Goal: Task Accomplishment & Management: Complete application form

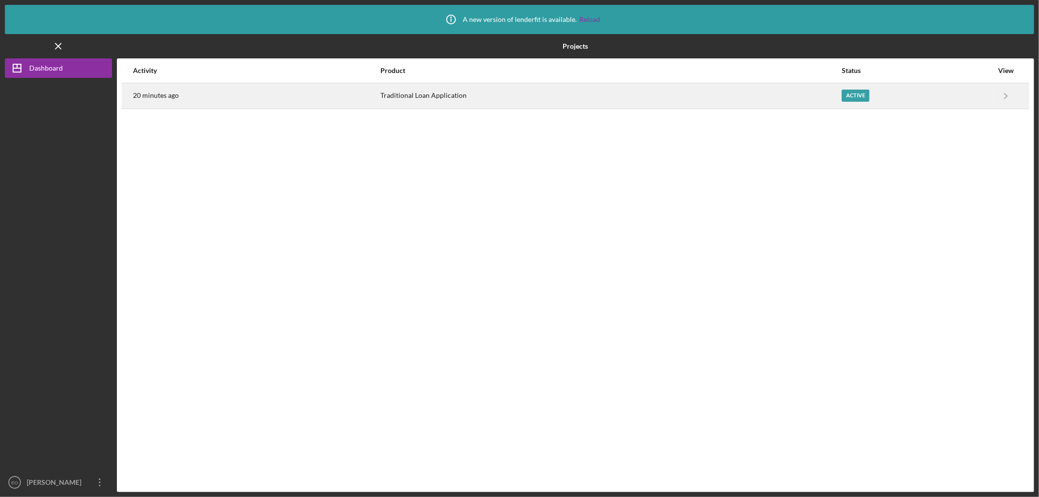
click at [848, 93] on div "Active" at bounding box center [856, 96] width 28 height 12
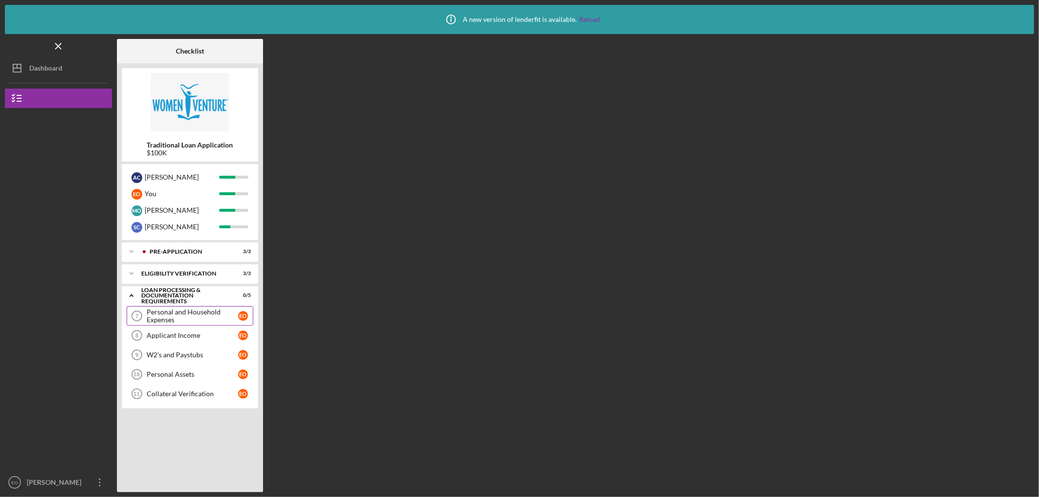
click at [177, 318] on div "Personal and Household Expenses" at bounding box center [193, 316] width 92 height 16
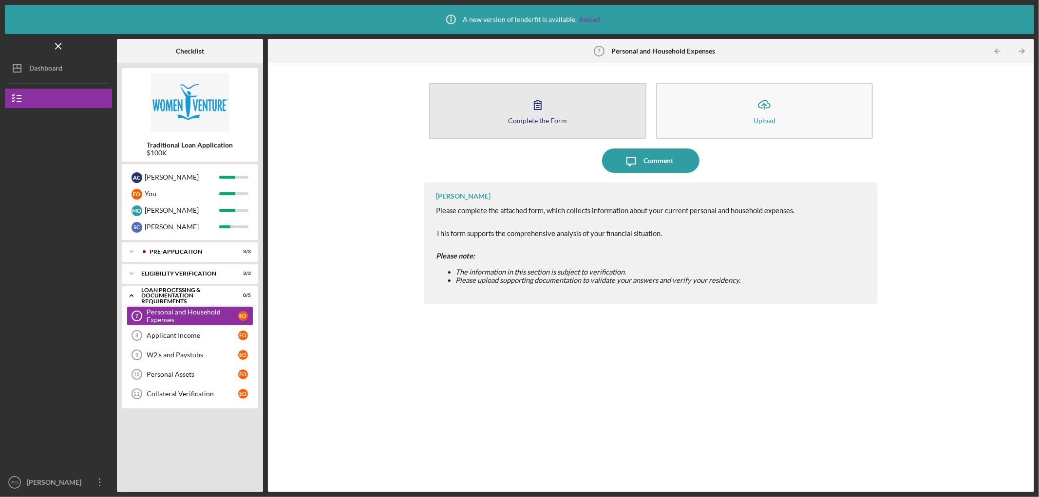
click at [559, 123] on div "Complete the Form" at bounding box center [537, 120] width 59 height 7
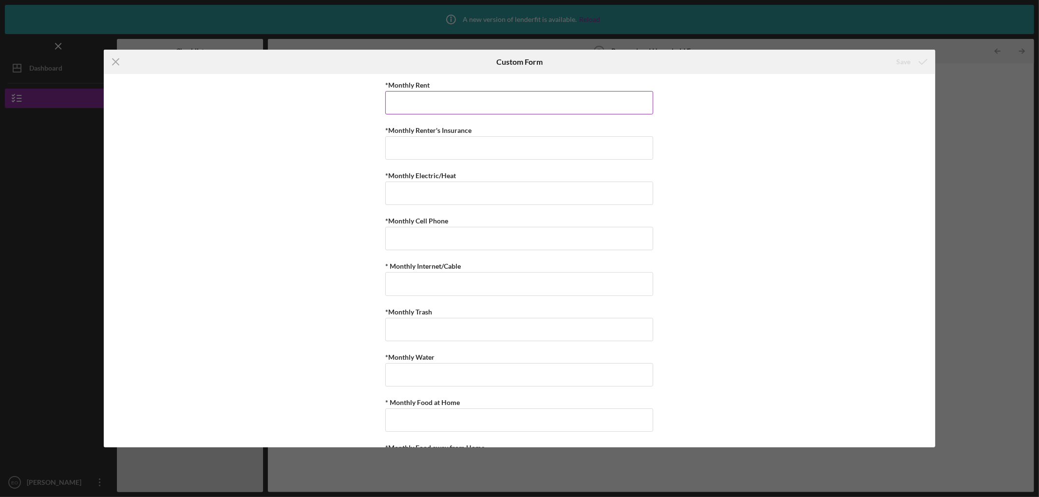
click at [523, 97] on input "*Monthly Rent" at bounding box center [519, 102] width 268 height 23
type input "$2,562.10"
type input "$254.09"
type input "$150"
type input "$308.76"
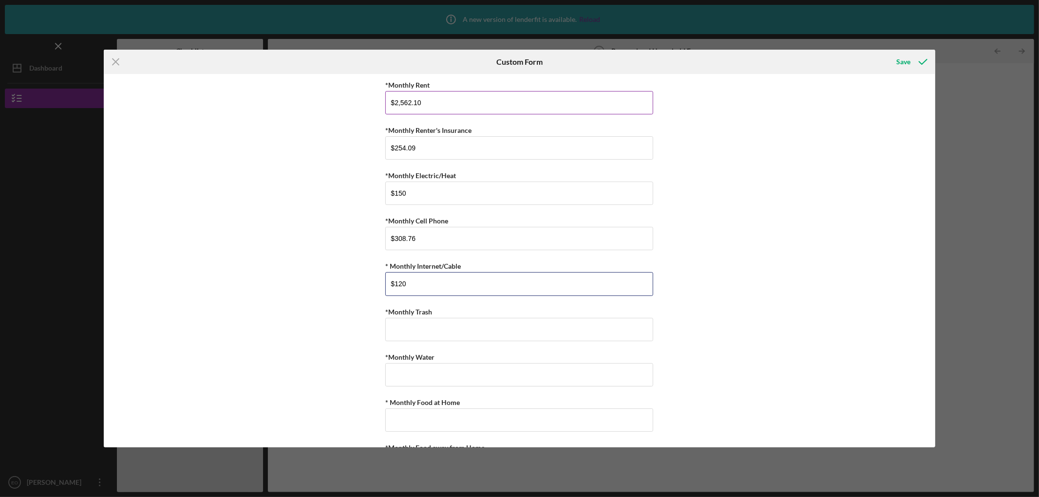
type input "$120"
type input "$20"
type input "$100"
type input "$400"
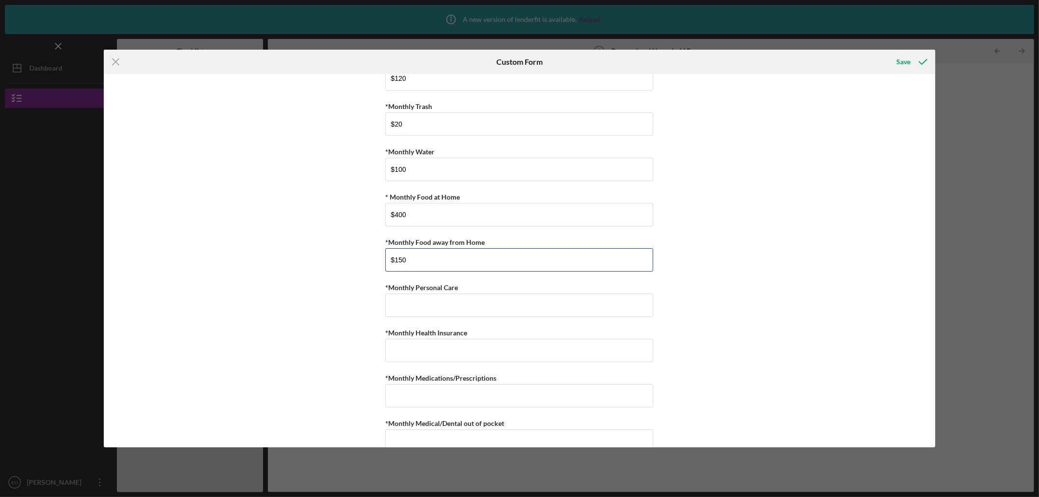
type input "$150"
type input "$250"
type input "$460"
type input "$20"
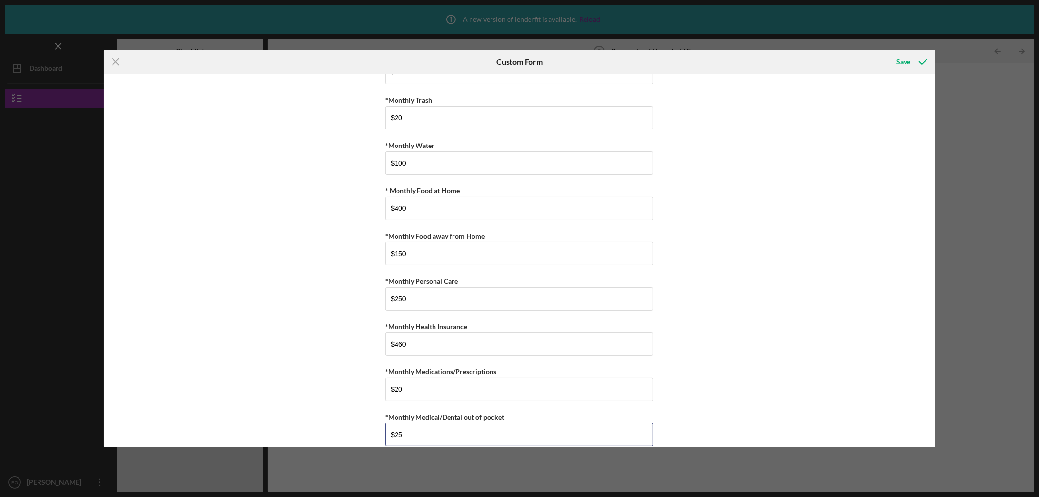
type input "$25"
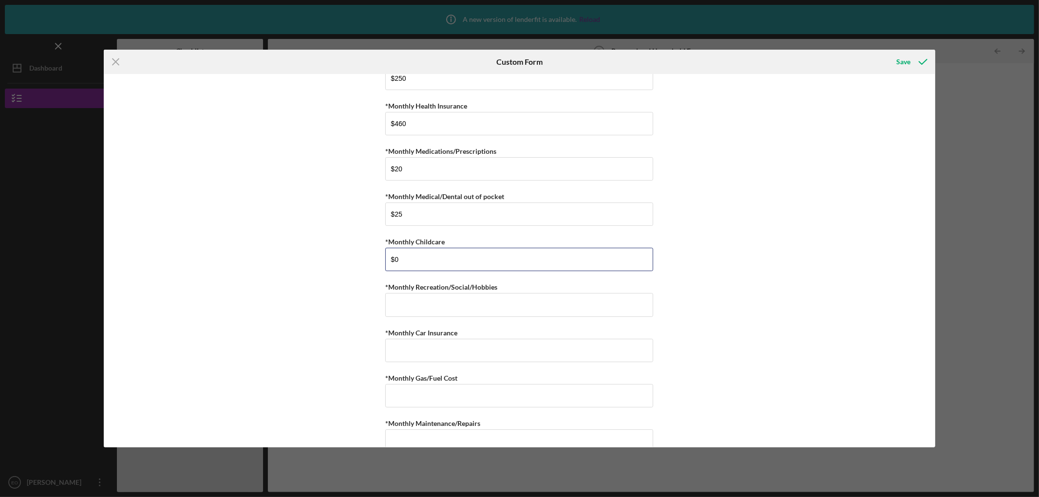
type input "$0"
type input "$200"
type input "$202.34"
type input "$100"
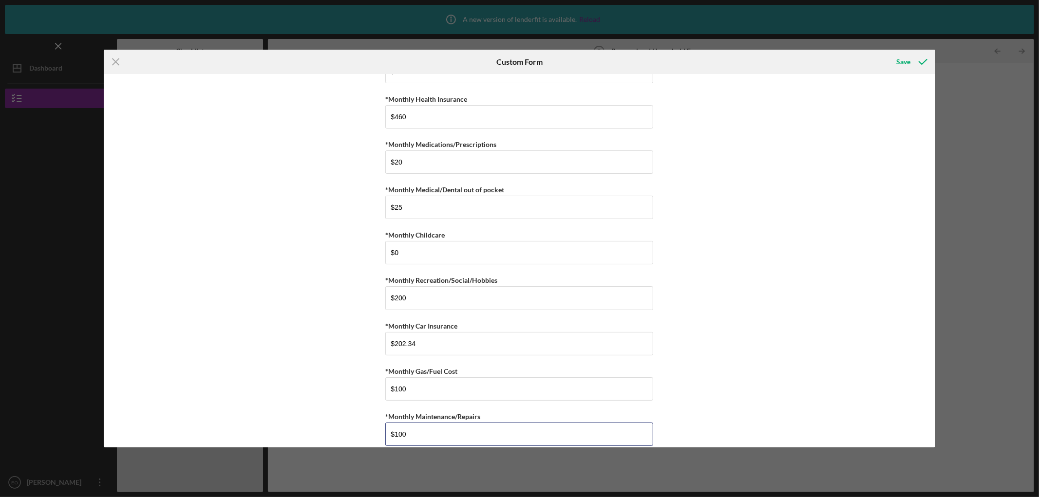
type input "$100"
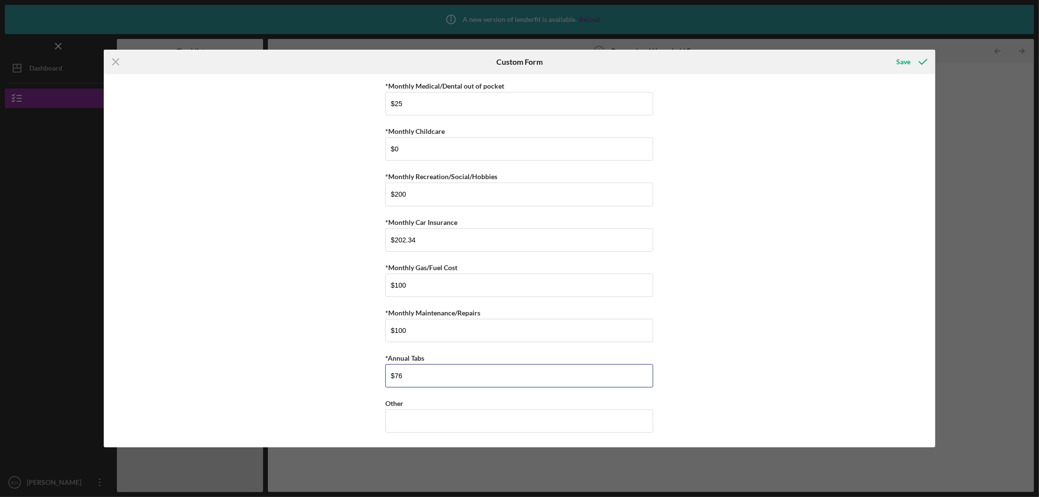
type input "$76"
click at [903, 59] on div "Save" at bounding box center [904, 61] width 14 height 19
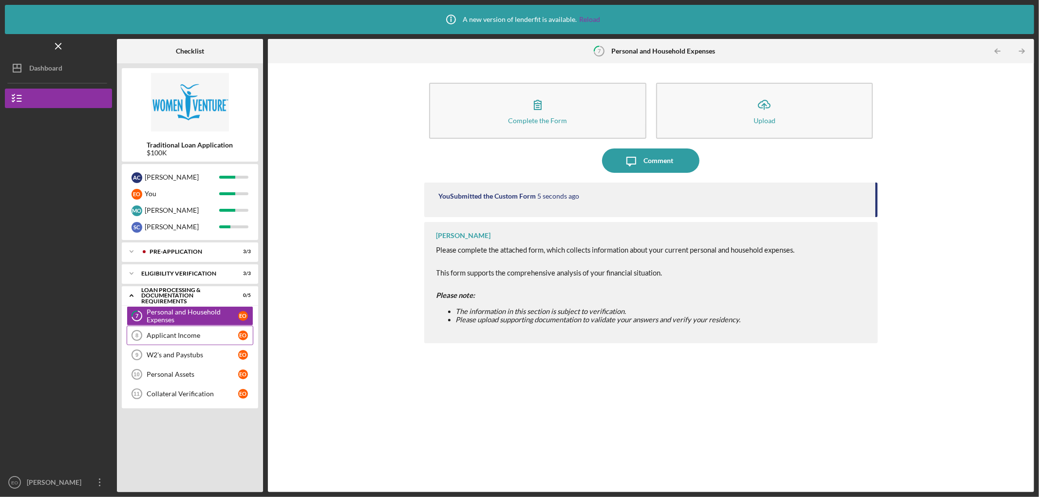
click at [163, 342] on link "Applicant Income 8 Applicant Income E O" at bounding box center [190, 335] width 127 height 19
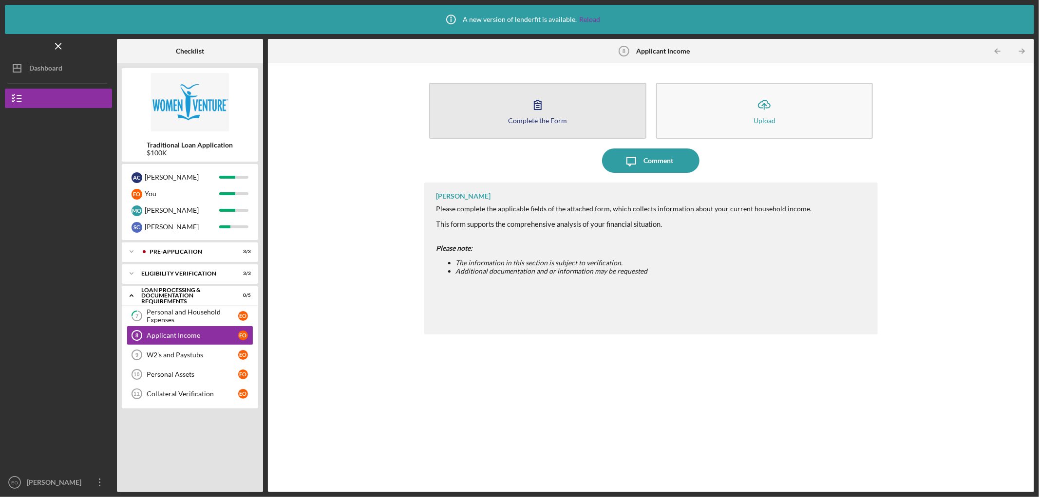
click at [534, 117] on div "Complete the Form" at bounding box center [537, 120] width 59 height 7
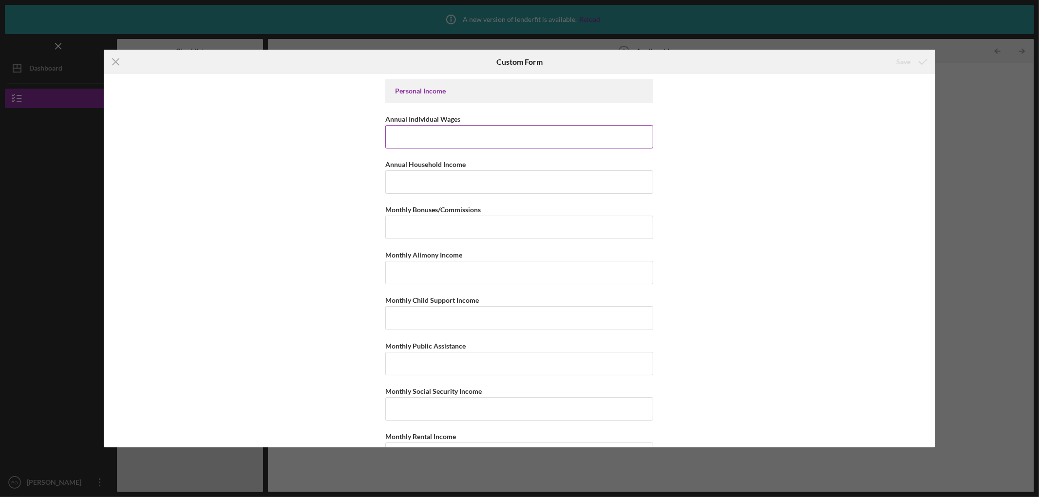
click at [561, 133] on input "Annual Individual Wages" at bounding box center [519, 136] width 268 height 23
type input "$130,000"
type input "$230,000"
type input "$0"
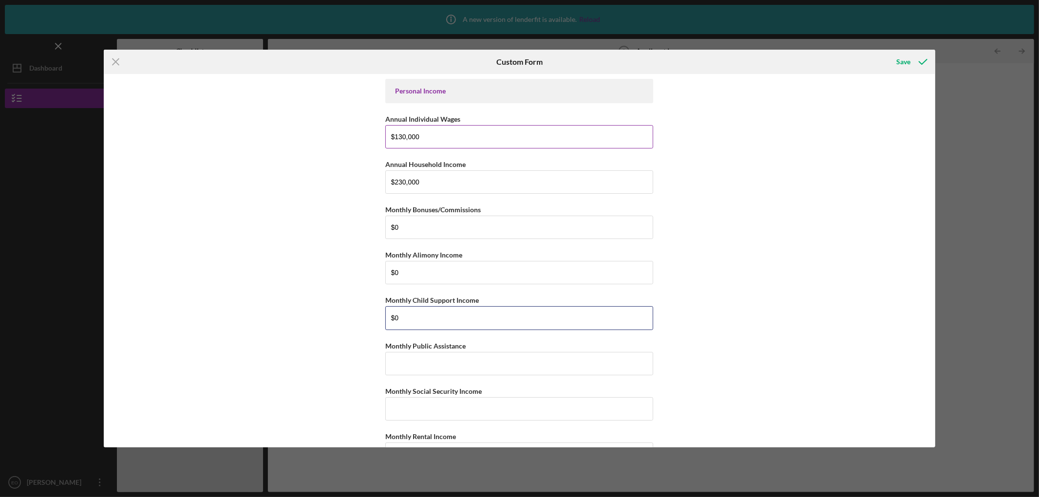
type input "$0"
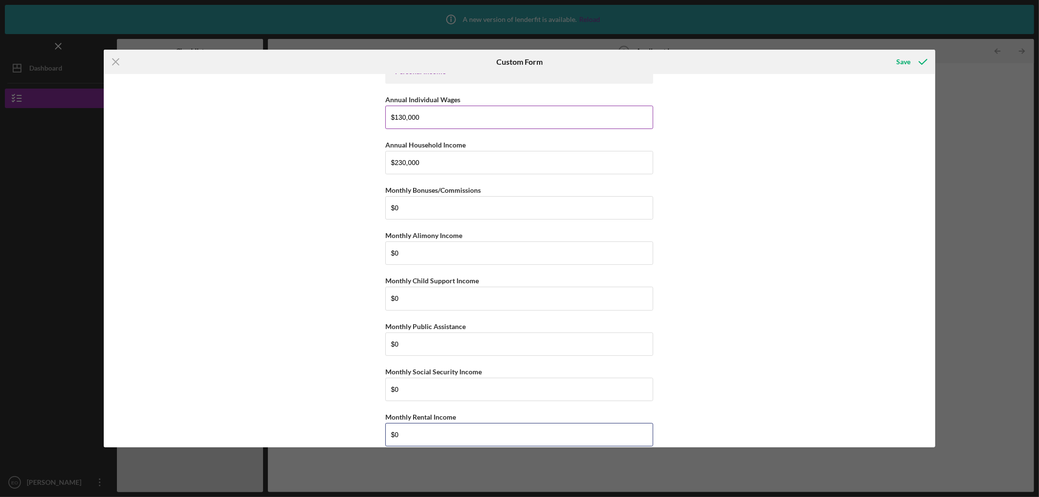
type input "$0"
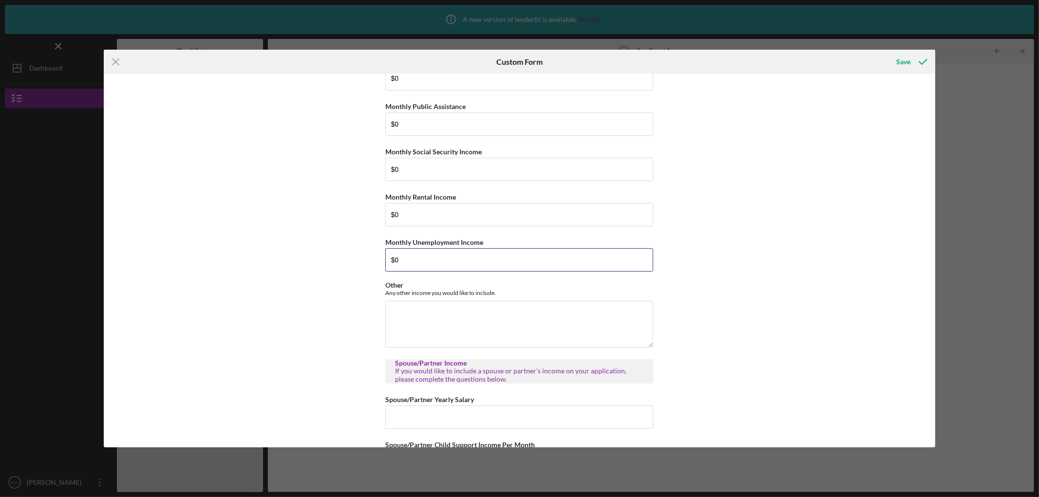
type input "$0"
type input "$100,000"
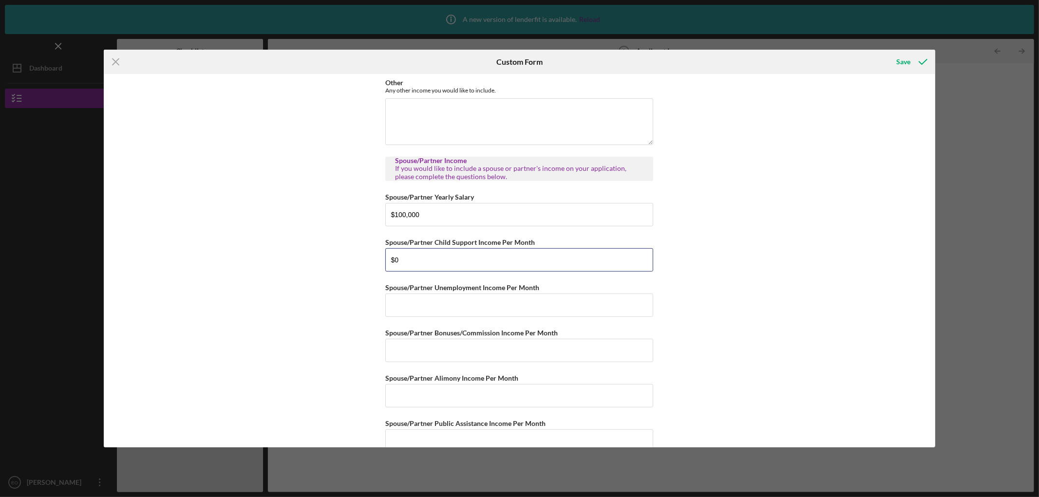
type input "$0"
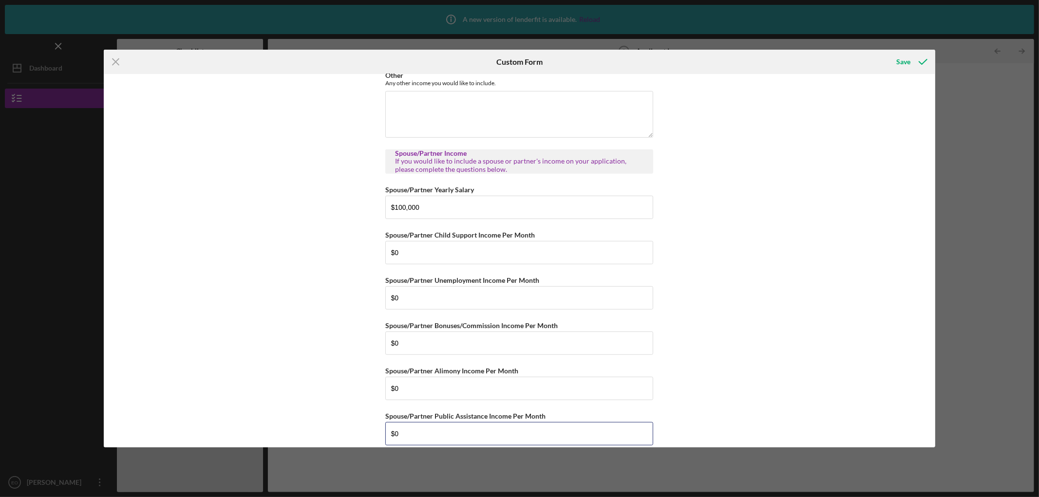
type input "$0"
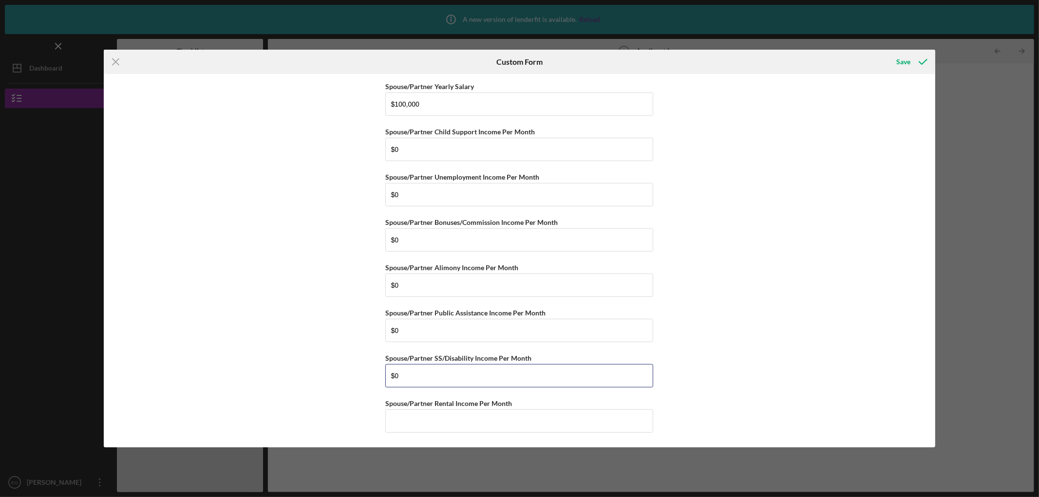
type input "$0"
click at [907, 61] on div "Save" at bounding box center [904, 61] width 14 height 19
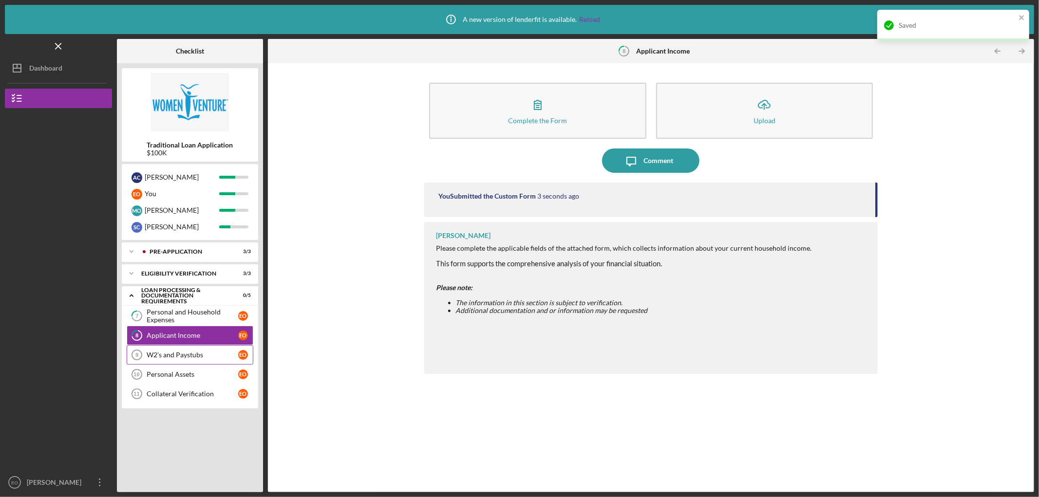
click at [192, 356] on div "W2's and Paystubs" at bounding box center [193, 355] width 92 height 8
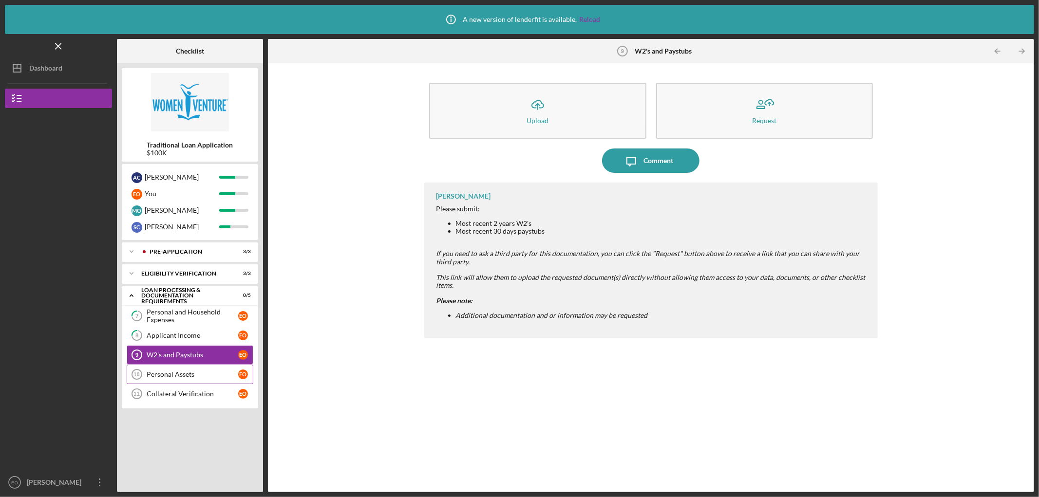
click at [177, 377] on div "Personal Assets" at bounding box center [193, 375] width 92 height 8
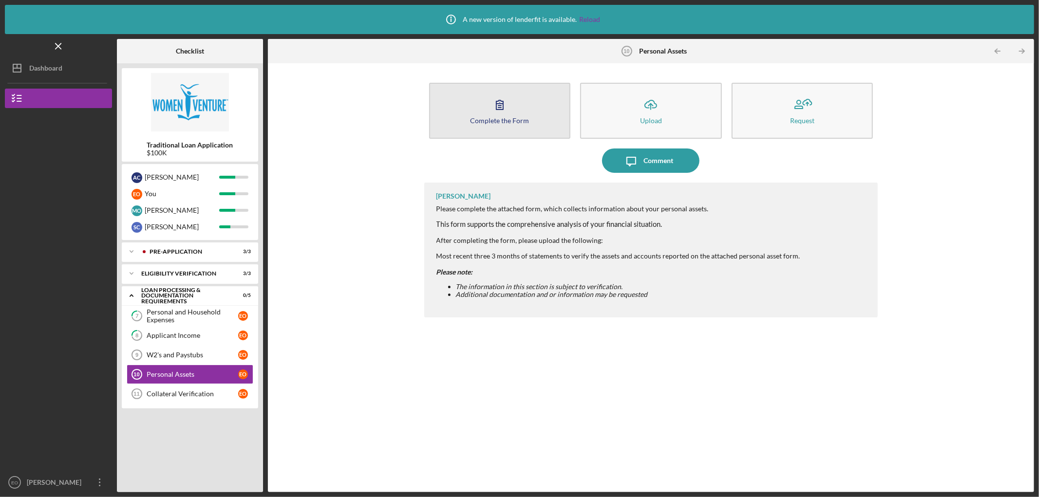
click at [500, 114] on icon "button" at bounding box center [500, 105] width 24 height 24
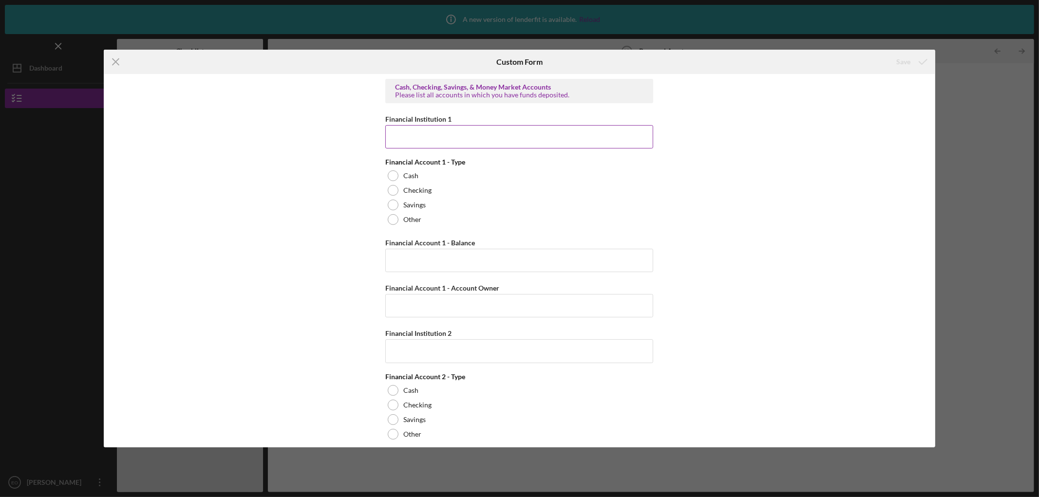
click at [468, 141] on input "Financial Institution 1" at bounding box center [519, 136] width 268 height 23
type input "[PERSON_NAME] Fargo x 1475 - as of [DATE]"
click at [417, 186] on div "Checking" at bounding box center [519, 190] width 268 height 15
click at [435, 269] on input "Financial Account 1 - Balance" at bounding box center [519, 260] width 268 height 23
type input "$16,074"
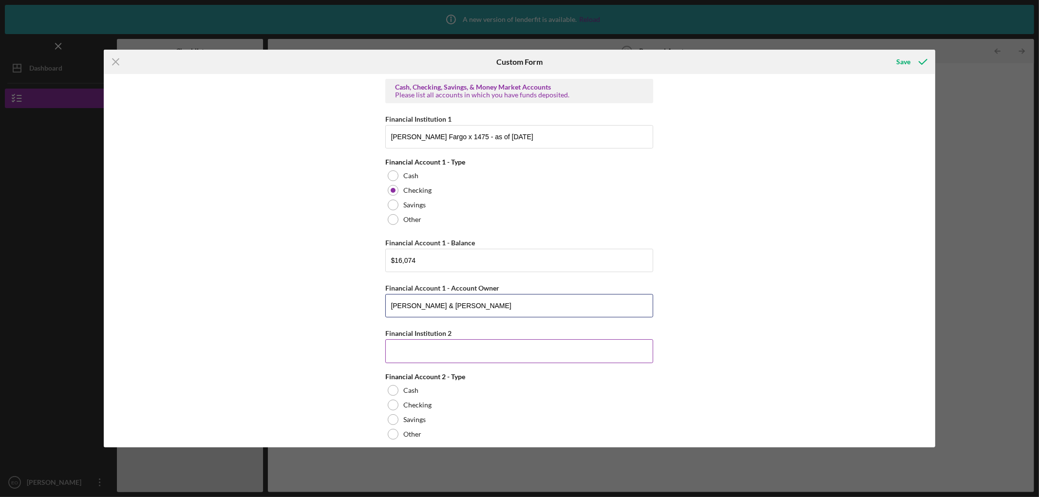
type input "[PERSON_NAME] & [PERSON_NAME]"
click at [445, 351] on input "Financial Institution 2" at bounding box center [519, 351] width 268 height 23
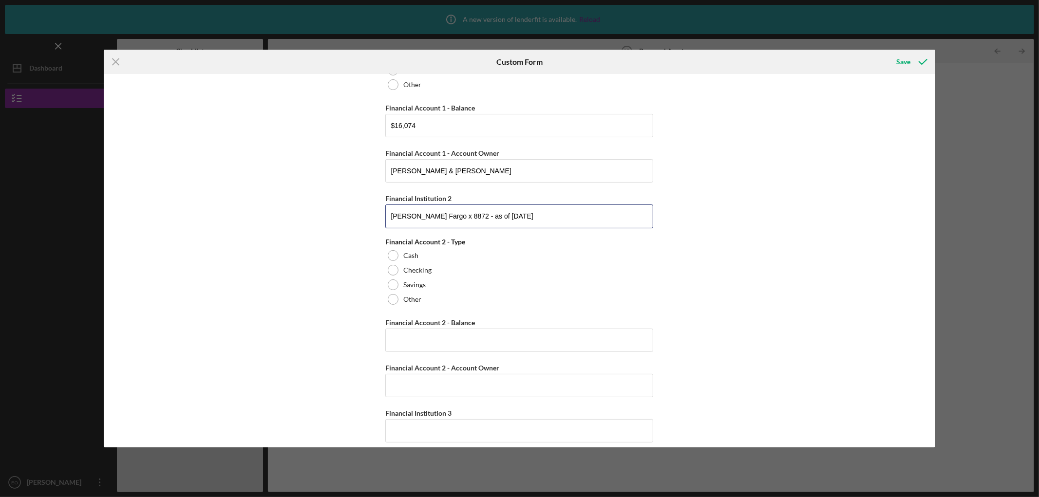
scroll to position [162, 0]
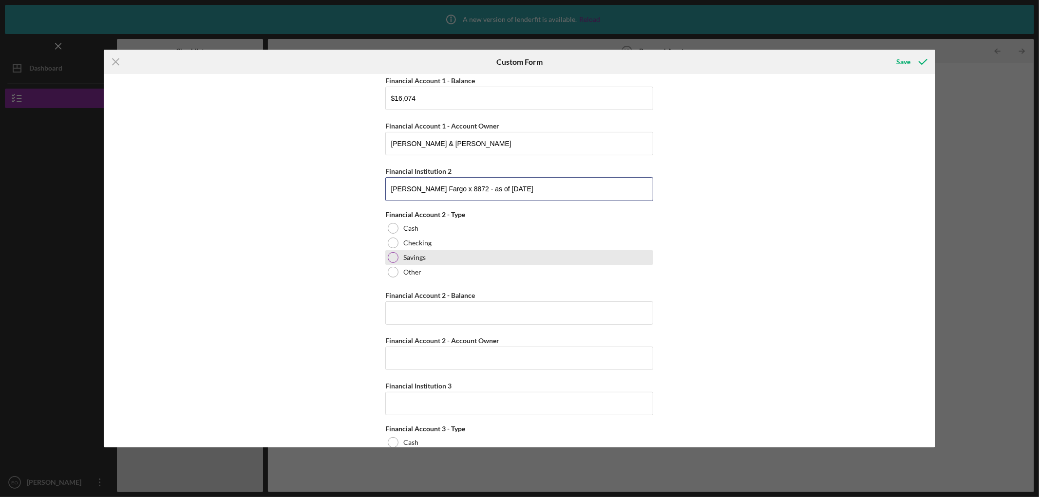
type input "[PERSON_NAME] Fargo x 8872 - as of [DATE]"
click at [407, 257] on label "Savings" at bounding box center [414, 258] width 22 height 8
click at [455, 312] on input "Financial Account 2 - Balance" at bounding box center [519, 313] width 268 height 23
type input "$2,852.55"
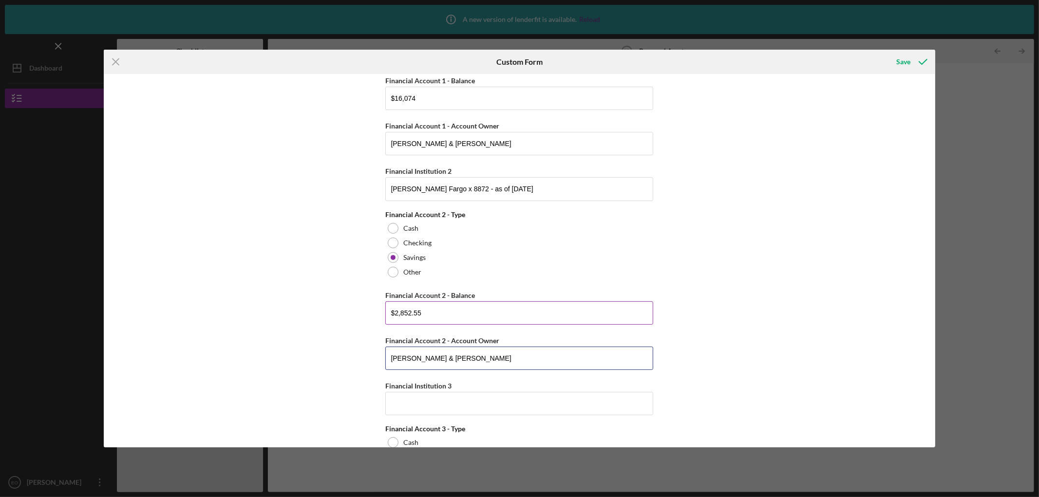
type input "[PERSON_NAME] & [PERSON_NAME]"
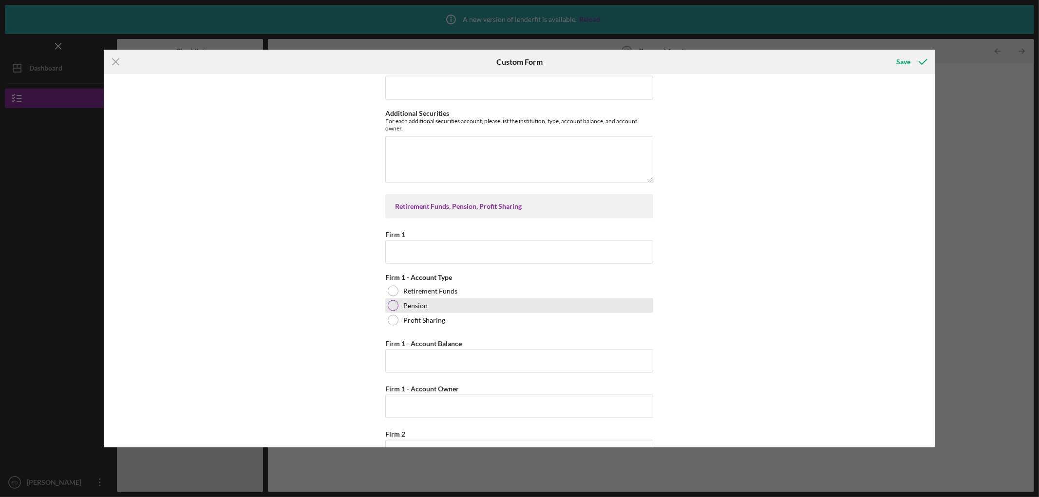
scroll to position [1137, 0]
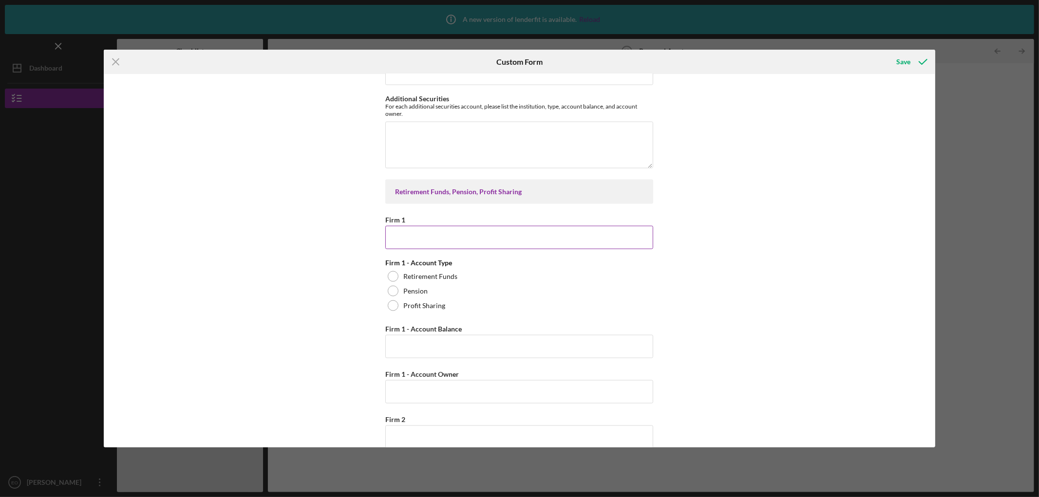
click at [461, 247] on input "Firm 1" at bounding box center [519, 237] width 268 height 23
type input "Target Corp"
click at [413, 295] on label "Pension" at bounding box center [415, 291] width 24 height 8
click at [431, 349] on input "Firm 1 - Account Balance" at bounding box center [519, 346] width 268 height 23
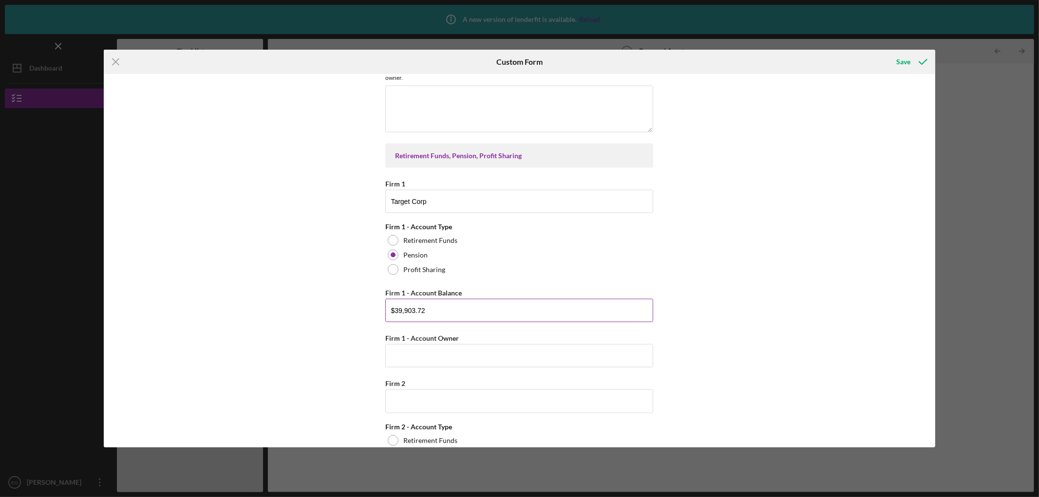
scroll to position [1191, 0]
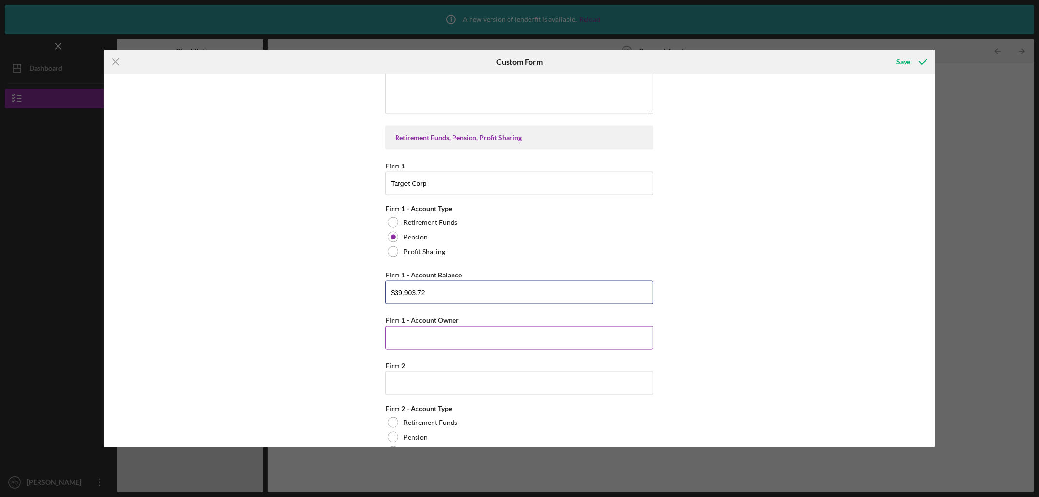
type input "$39,903.72"
click at [440, 335] on input "Firm 1 - Account Owner" at bounding box center [519, 337] width 268 height 23
type input "[PERSON_NAME]"
type input "Target Corp - 401K"
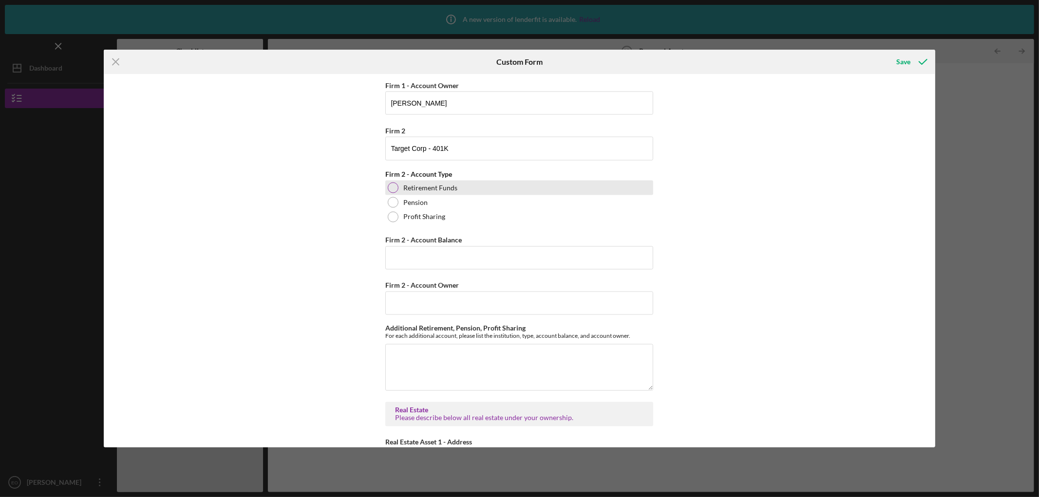
click at [395, 191] on div at bounding box center [393, 188] width 11 height 11
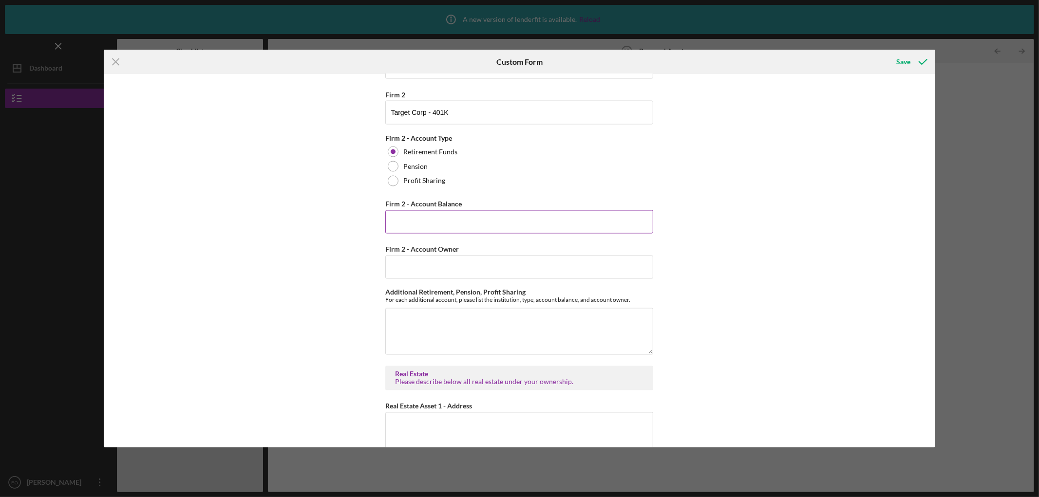
scroll to position [1480, 0]
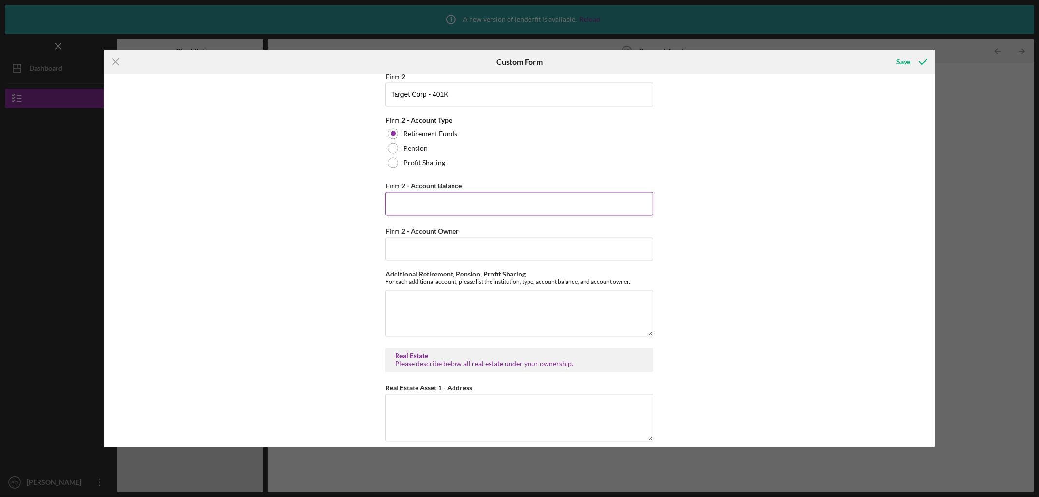
click at [454, 208] on input "Firm 2 - Account Balance" at bounding box center [519, 203] width 268 height 23
type input "$400,993.22"
click at [470, 247] on input "Firm 2 - Account Owner" at bounding box center [519, 249] width 268 height 23
type input "[PERSON_NAME]"
click at [464, 305] on textarea "Additional Retirement, Pension, Profit Sharing" at bounding box center [519, 313] width 268 height 47
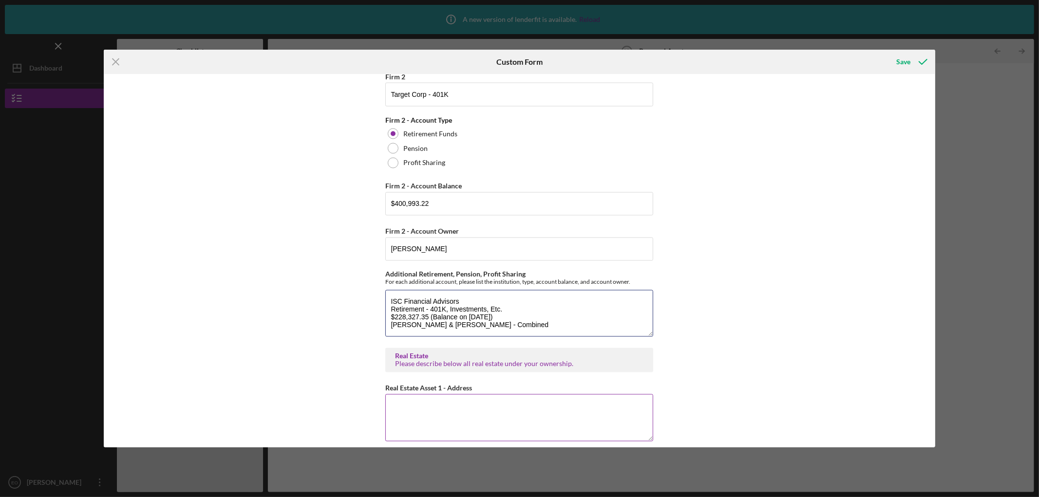
type textarea "ISC Financial Advisors Retirement - 401K, Investments, Etc. $228,327.35 (Balanc…"
click at [495, 405] on textarea "Real Estate Asset 1 - Address" at bounding box center [519, 418] width 268 height 47
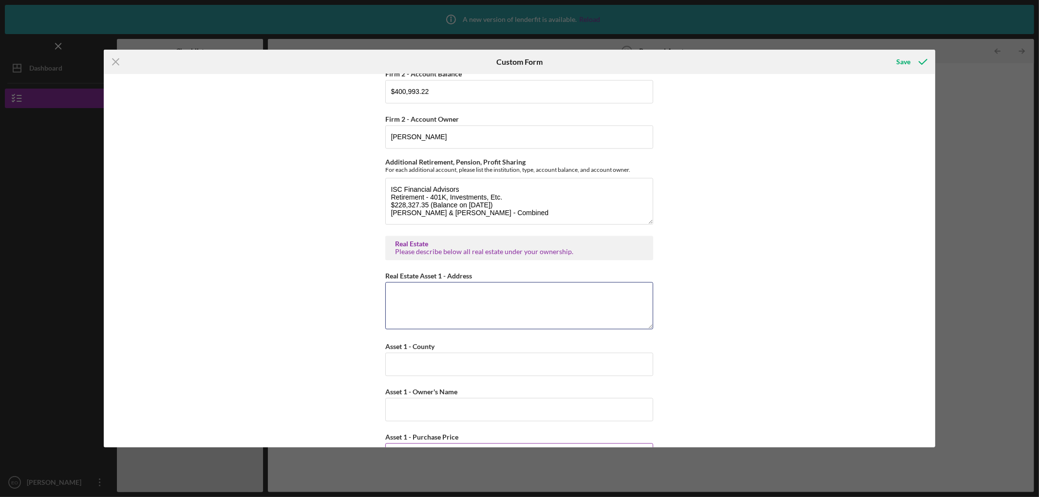
scroll to position [1643, 0]
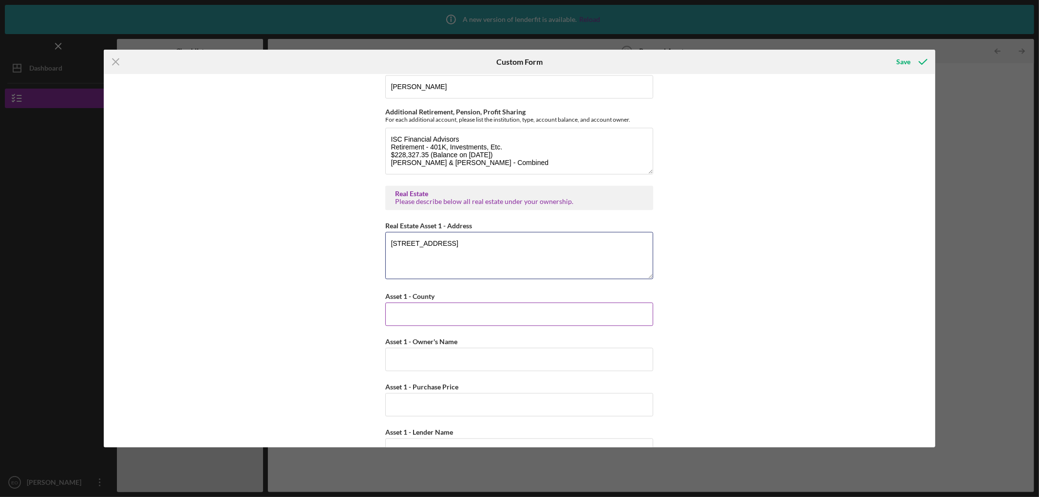
type textarea "[STREET_ADDRESS]"
click at [475, 324] on input "Asset 1 - County" at bounding box center [519, 314] width 268 height 23
type input "Hennepin"
type input "[PERSON_NAME] & [PERSON_NAME]"
click at [430, 408] on input "Asset 1 - Purchase Price" at bounding box center [519, 404] width 268 height 23
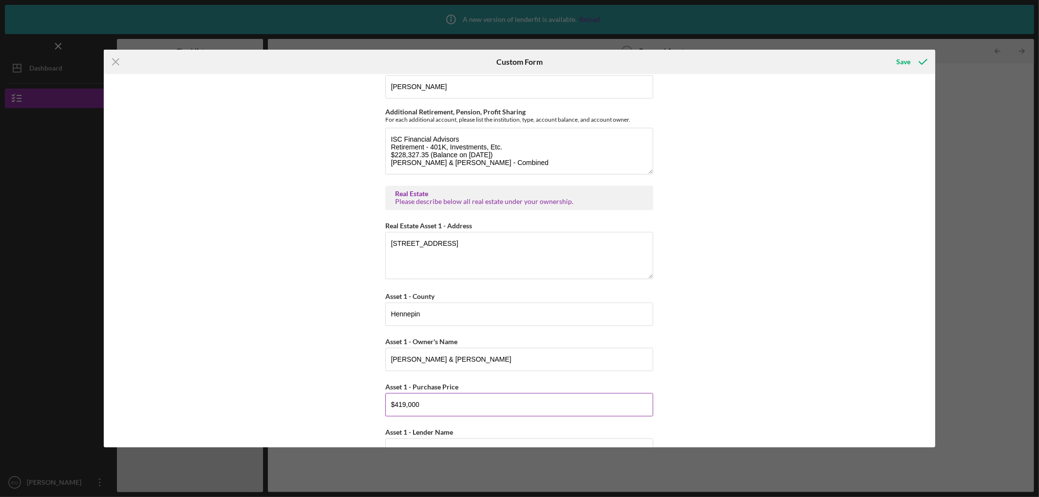
type input "$419,000"
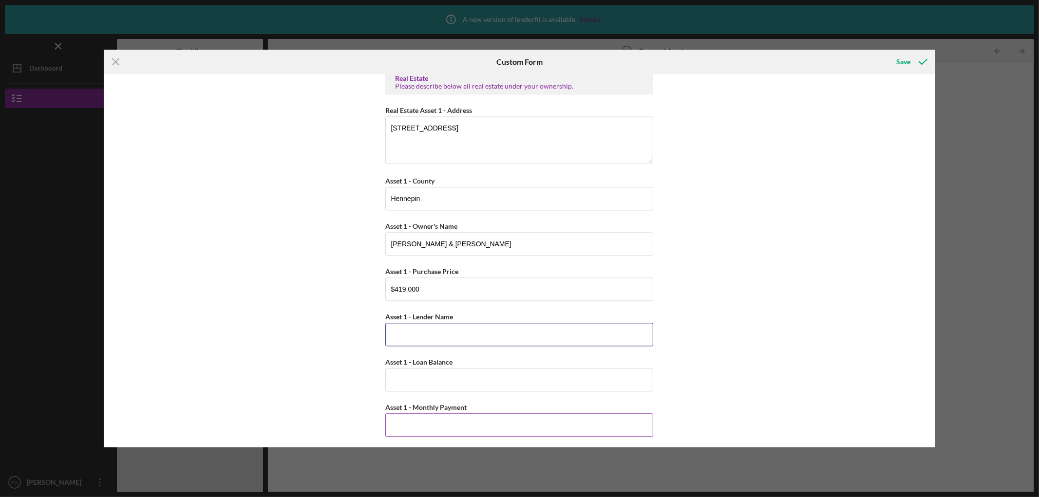
scroll to position [1769, 0]
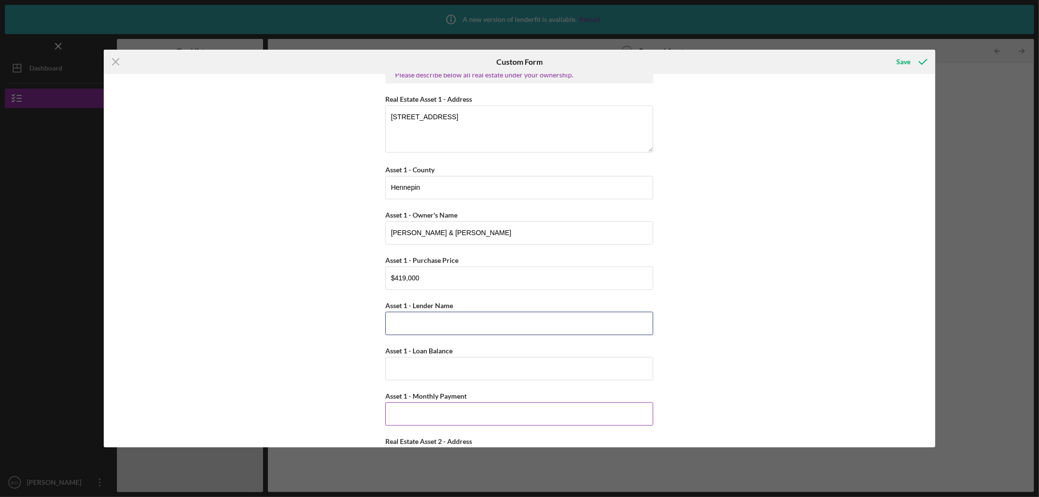
type input "E"
type input "[PERSON_NAME] Fargo(Original) & Sunflower Bank (Refinance)"
type input "$239,708.28"
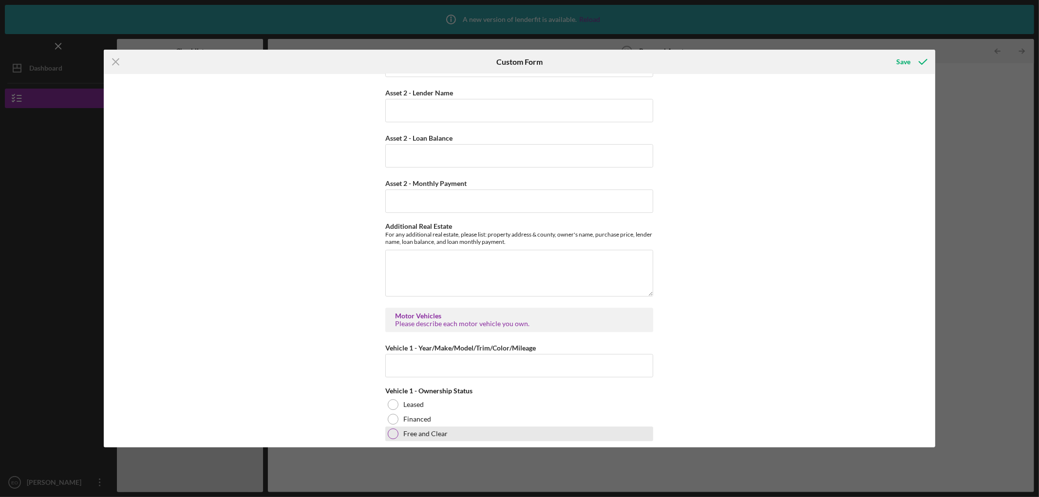
scroll to position [2365, 0]
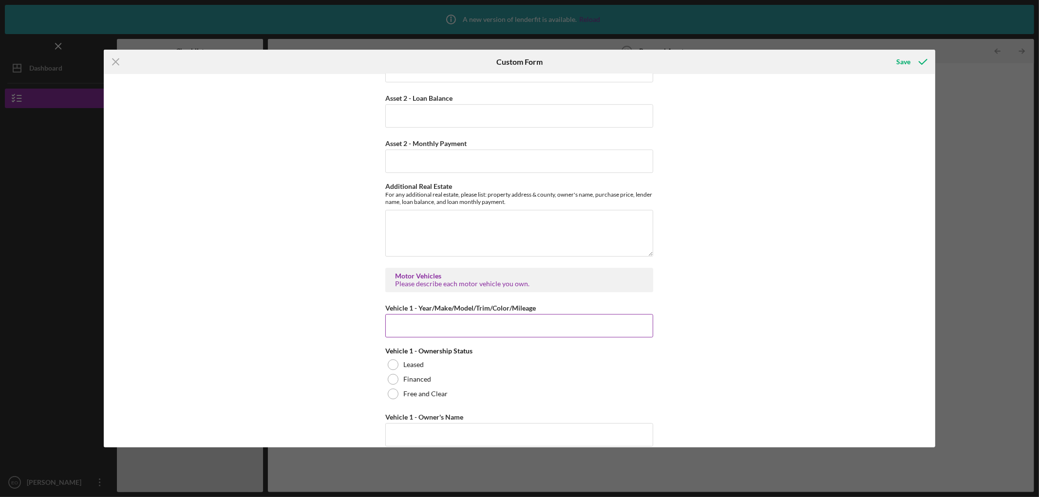
type input "$2,562.10"
click at [426, 329] on input "Vehicle 1 - Year/Make/Model/Trim/Color/Mileage" at bounding box center [519, 325] width 268 height 23
type input "2009 Toyota Corolla XLE / Silver . 110000"
click at [429, 397] on label "Free and Clear" at bounding box center [425, 394] width 44 height 8
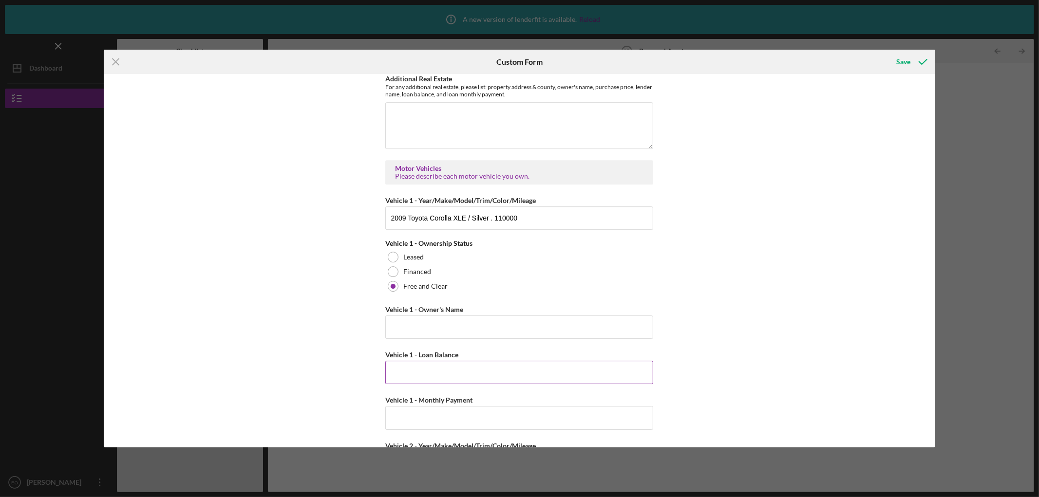
scroll to position [2473, 0]
click at [430, 330] on input "Vehicle 1 - Owner's Name" at bounding box center [519, 326] width 268 height 23
type input "[PERSON_NAME] & [PERSON_NAME]"
type input "$0"
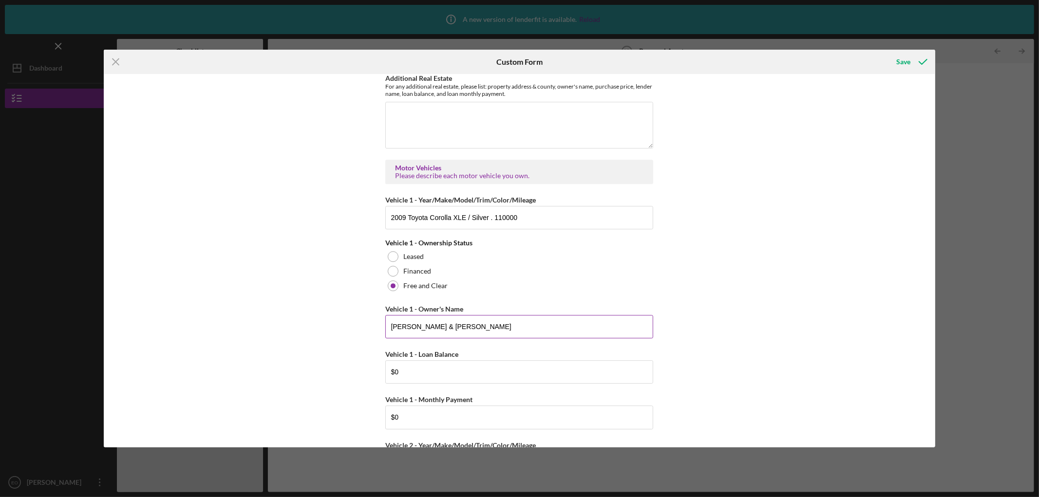
scroll to position [2681, 0]
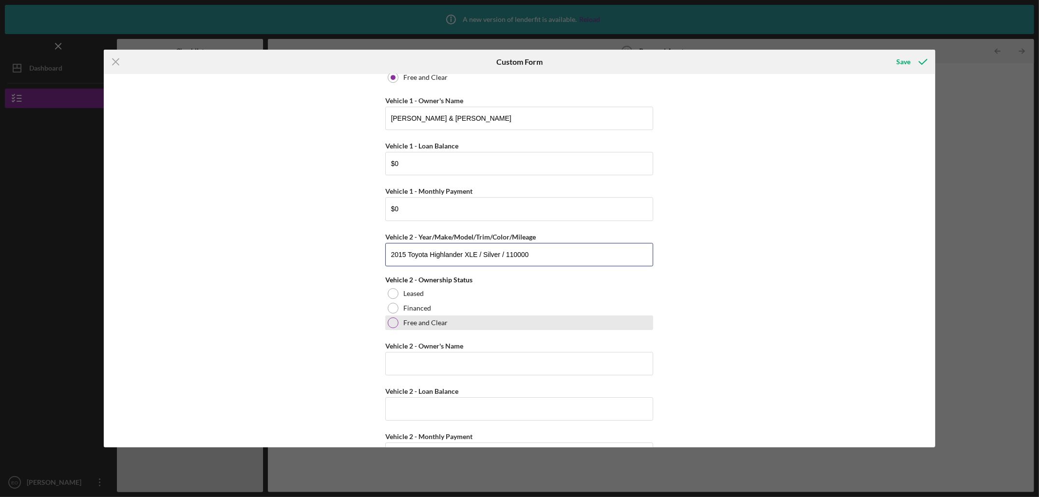
type input "2015 Toyota Highlander XLE / Silver / 110000"
click at [434, 327] on label "Free and Clear" at bounding box center [425, 323] width 44 height 8
drag, startPoint x: 397, startPoint y: 126, endPoint x: 382, endPoint y: 124, distance: 14.7
click at [382, 124] on div "Cash, Checking, Savings, & Money Market Accounts Please list all accounts in wh…" at bounding box center [519, 261] width 831 height 374
click at [444, 367] on input "Vehicle 2 - Owner's Name" at bounding box center [519, 363] width 268 height 23
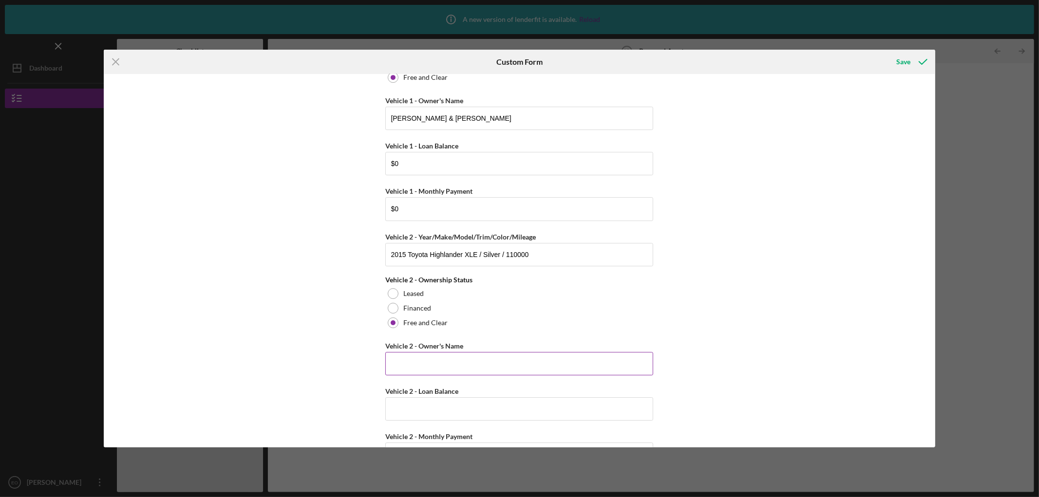
paste input "[PERSON_NAME] & [PERSON_NAME]"
type input "[PERSON_NAME] & [PERSON_NAME]"
click at [457, 416] on input "Vehicle 2 - Loan Balance" at bounding box center [519, 409] width 268 height 23
type input "$0"
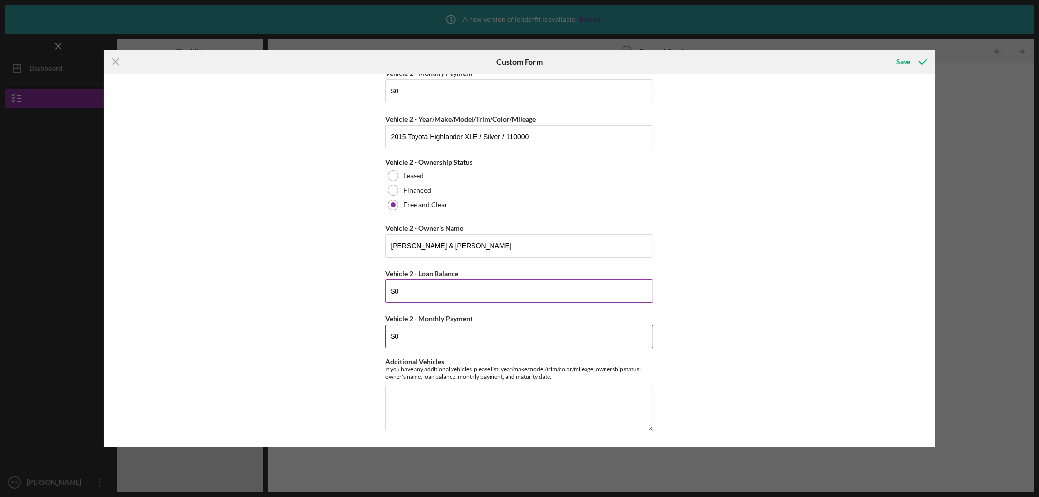
type input "$0"
click at [905, 54] on div "Save" at bounding box center [904, 61] width 14 height 19
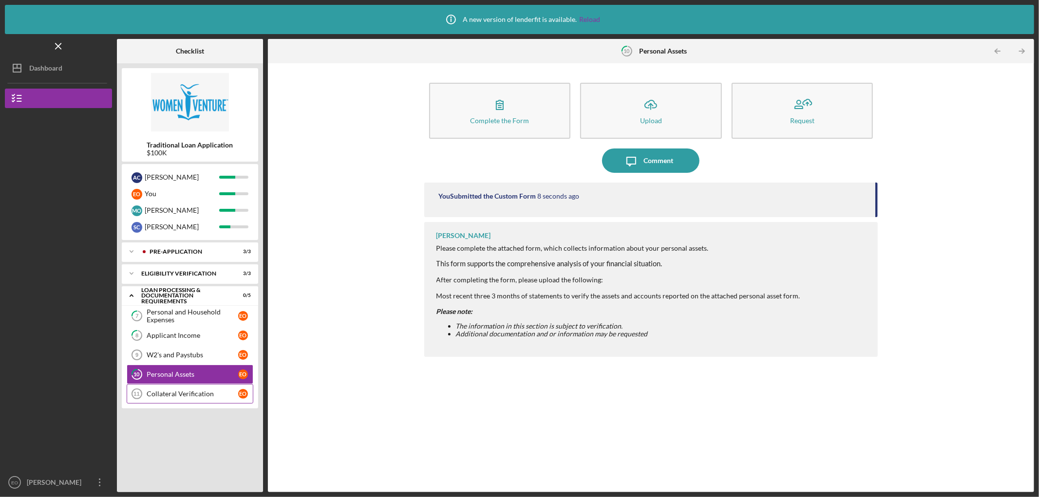
click at [186, 392] on div "Collateral Verification" at bounding box center [193, 394] width 92 height 8
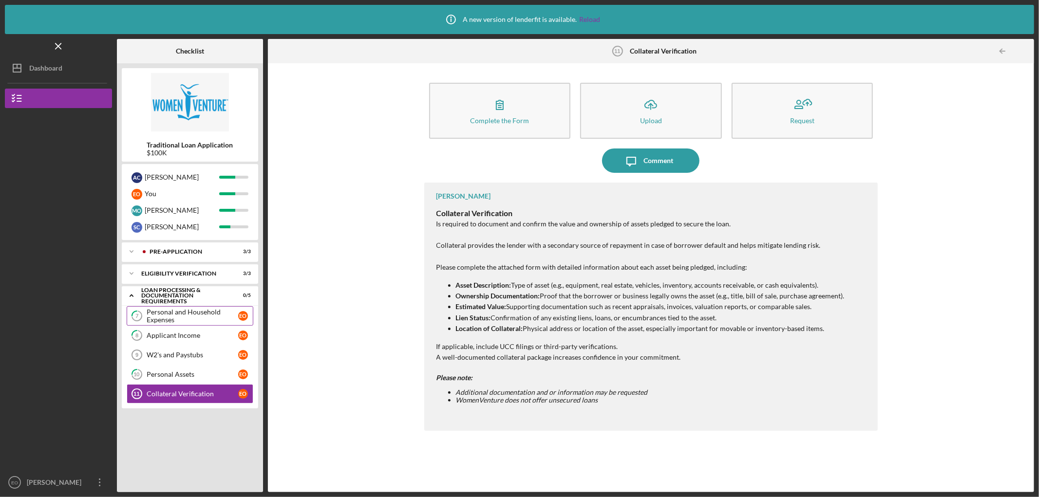
click at [188, 317] on div "Personal and Household Expenses" at bounding box center [193, 316] width 92 height 16
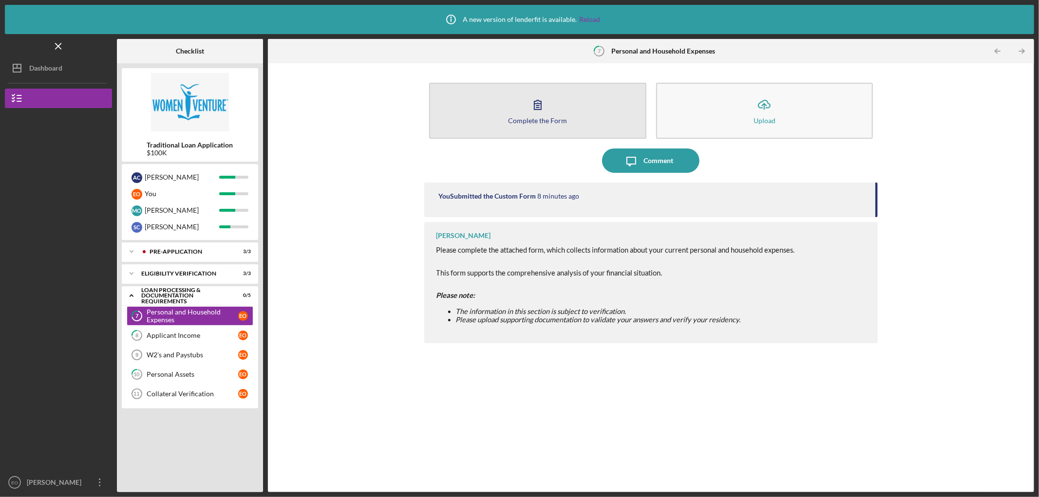
click at [543, 132] on button "Complete the Form Form" at bounding box center [537, 111] width 217 height 56
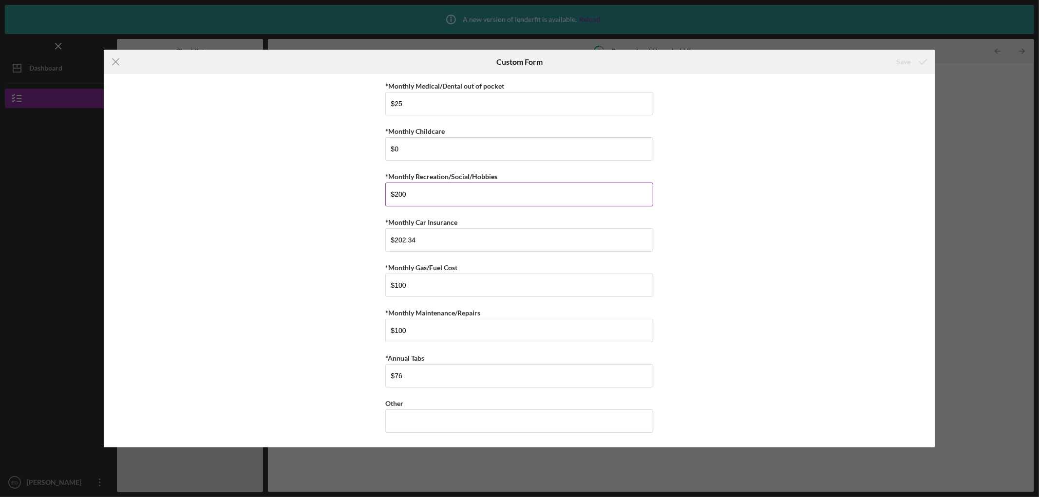
scroll to position [545, 0]
click at [117, 65] on icon "Icon/Menu Close" at bounding box center [116, 62] width 24 height 24
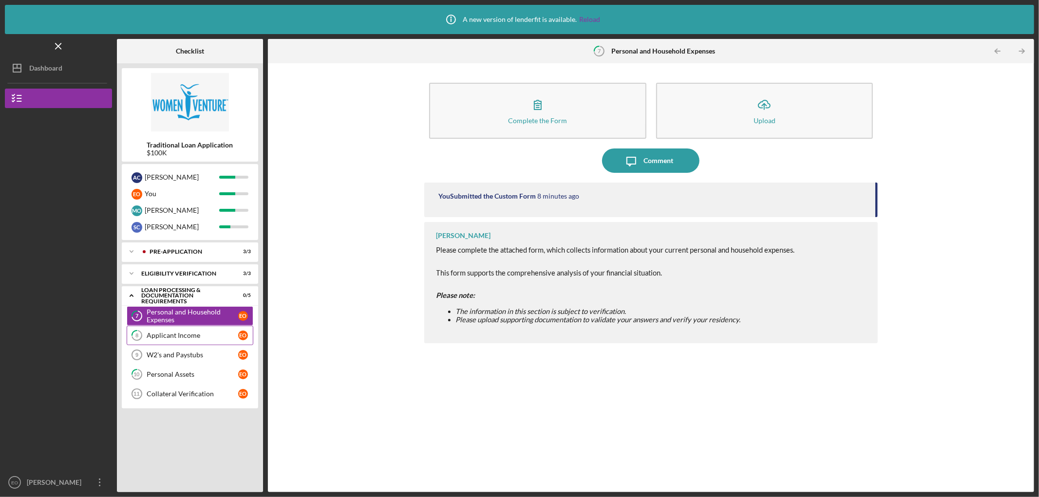
click at [178, 341] on link "8 Applicant Income E O" at bounding box center [190, 335] width 127 height 19
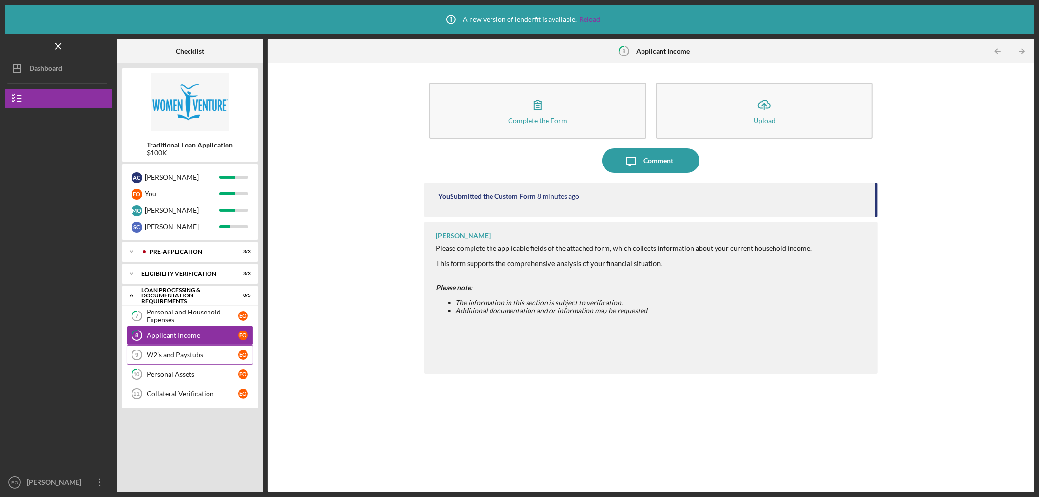
click at [179, 361] on link "W2's and Paystubs 9 W2's and Paystubs E O" at bounding box center [190, 354] width 127 height 19
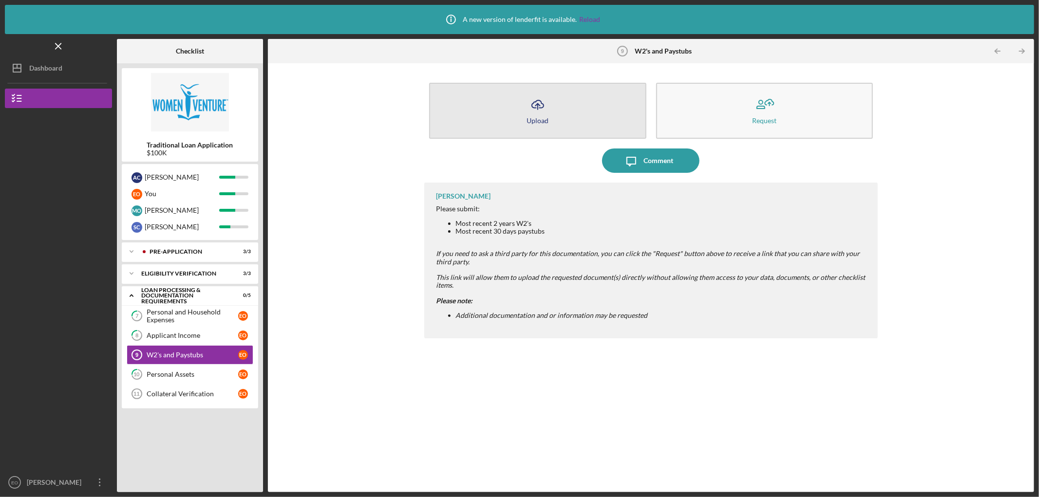
click at [551, 116] on button "Icon/Upload Upload" at bounding box center [537, 111] width 217 height 56
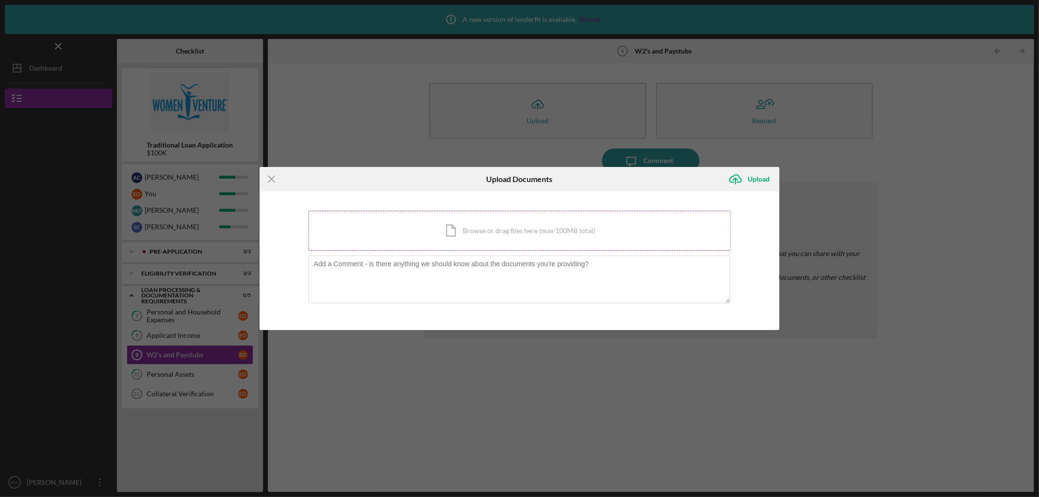
click at [557, 244] on div "Icon/Document Browse or drag files here (max 100MB total) Tap to choose files o…" at bounding box center [519, 231] width 422 height 40
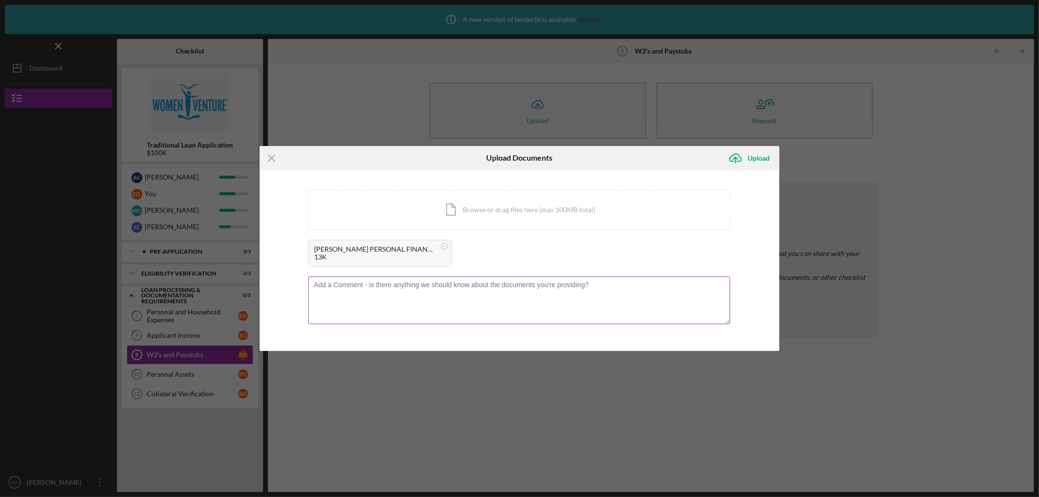
click at [581, 288] on textarea at bounding box center [519, 301] width 422 height 48
type textarea "ALL applicable documents are within the [PERSON_NAME] account submission - [PER…"
click at [759, 159] on div "Upload" at bounding box center [759, 158] width 22 height 19
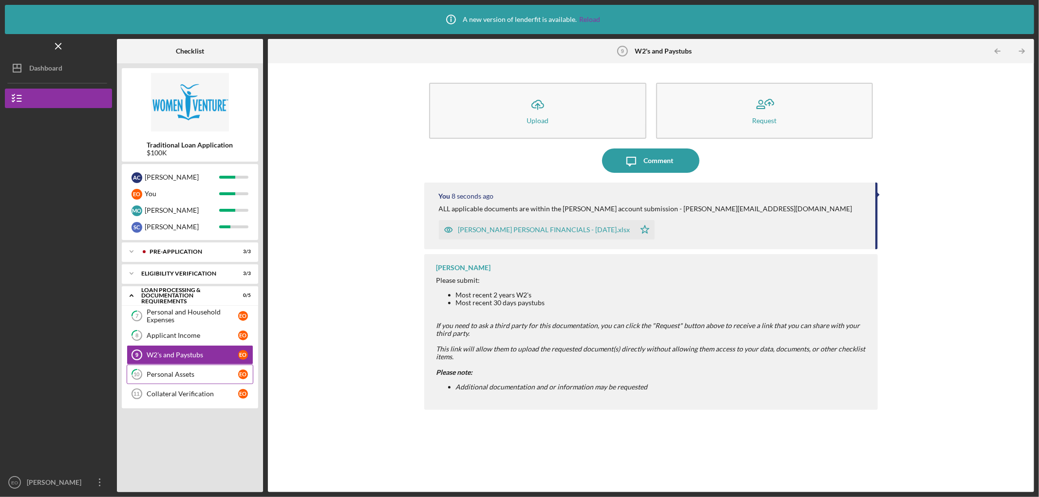
click at [187, 369] on link "10 Personal Assets E O" at bounding box center [190, 374] width 127 height 19
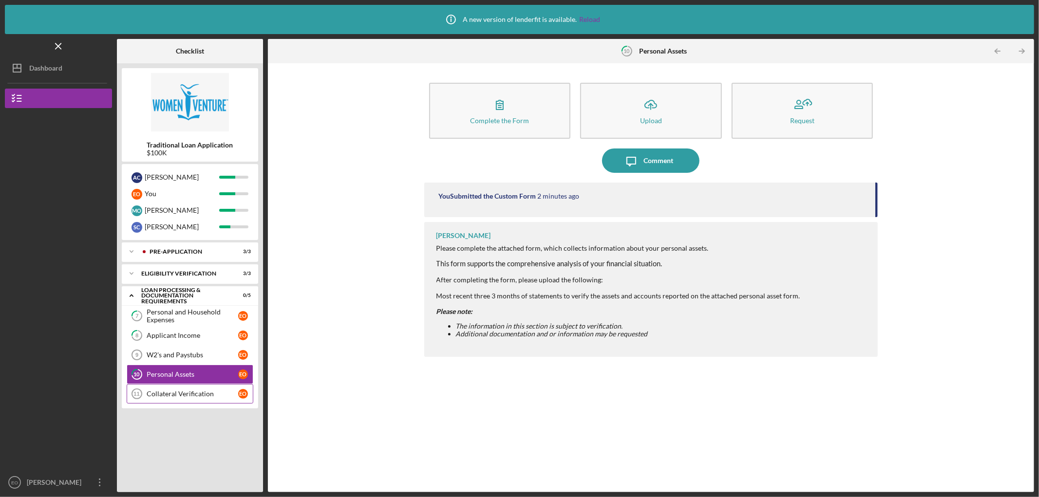
click at [184, 393] on div "Collateral Verification" at bounding box center [193, 394] width 92 height 8
